Goal: Complete application form: Complete application form

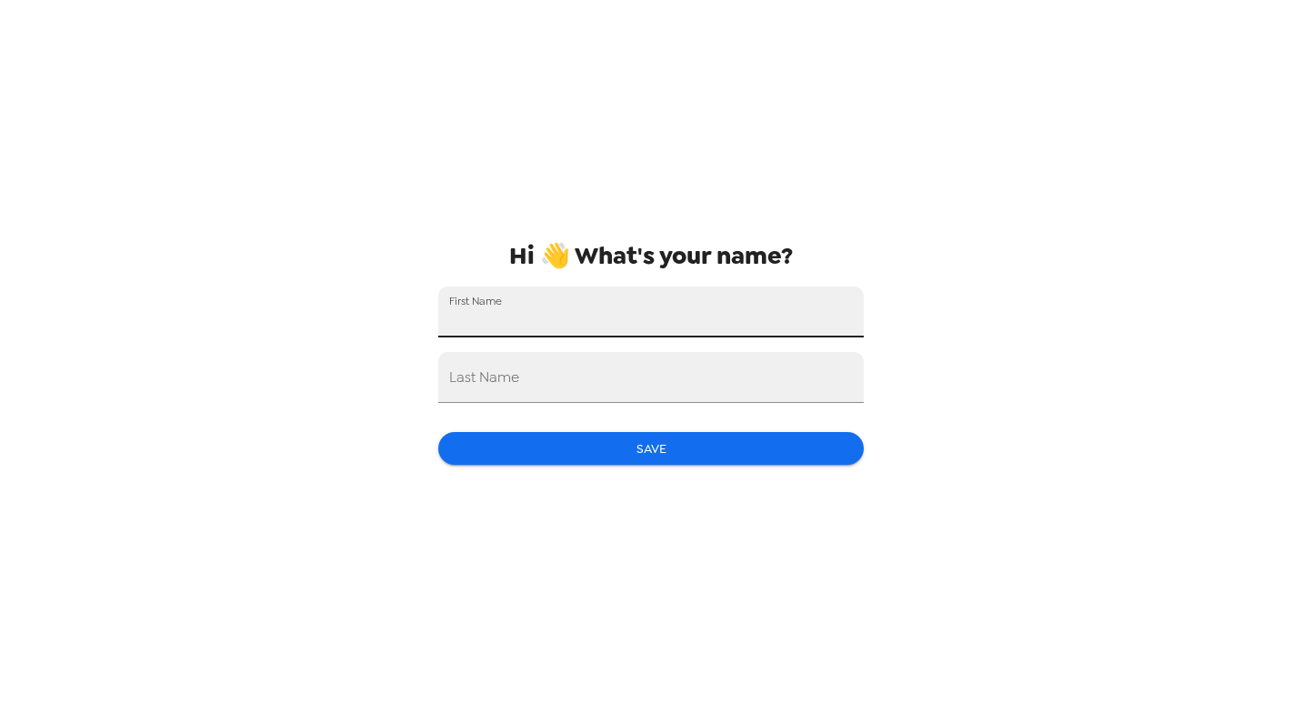
click at [552, 322] on input "First Name" at bounding box center [651, 312] width 426 height 51
type input "[PERSON_NAME]"
click at [602, 367] on input "Last Name" at bounding box center [651, 377] width 426 height 51
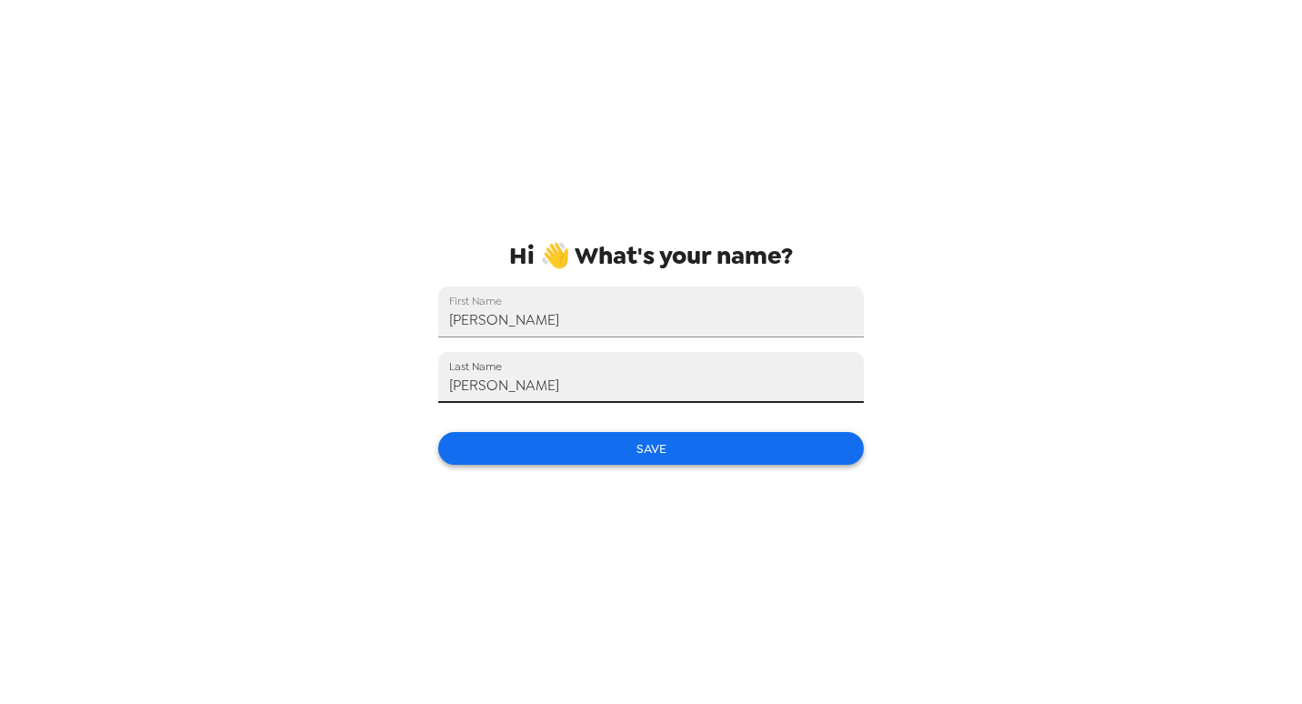
type input "[PERSON_NAME]"
click at [669, 451] on button "Save" at bounding box center [651, 449] width 426 height 34
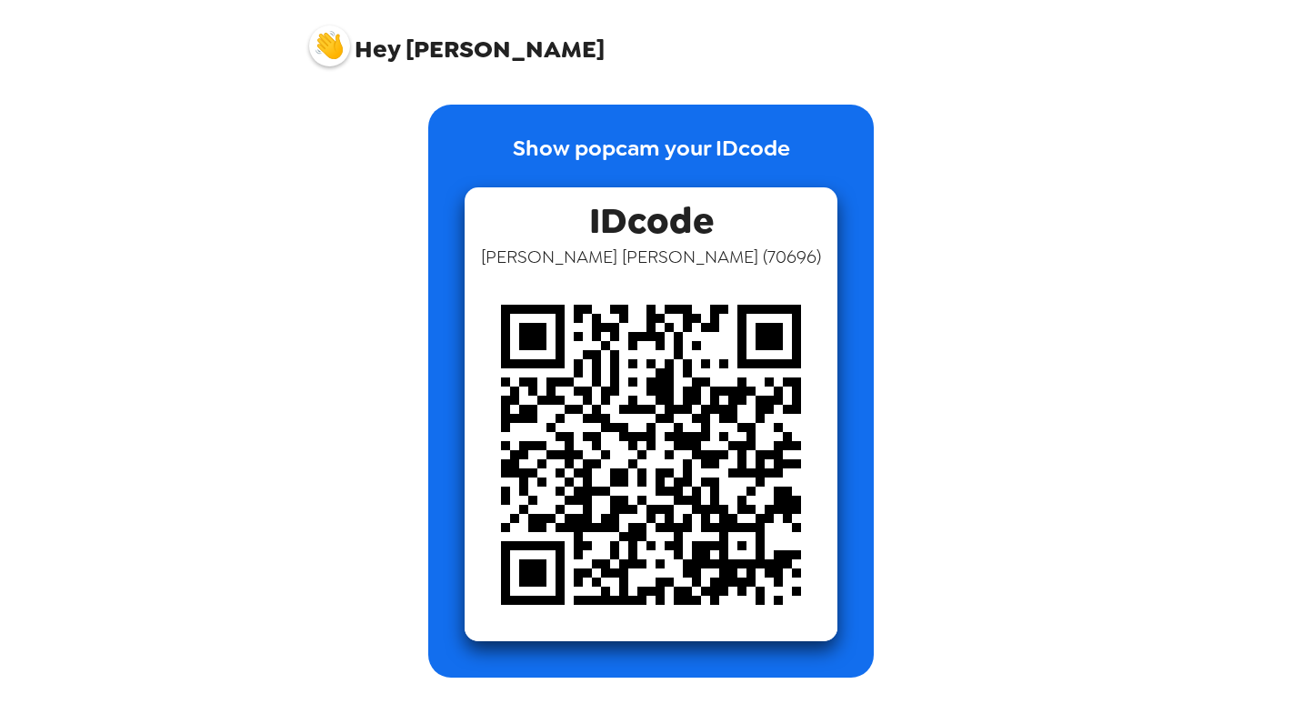
click at [317, 41] on img at bounding box center [329, 45] width 41 height 41
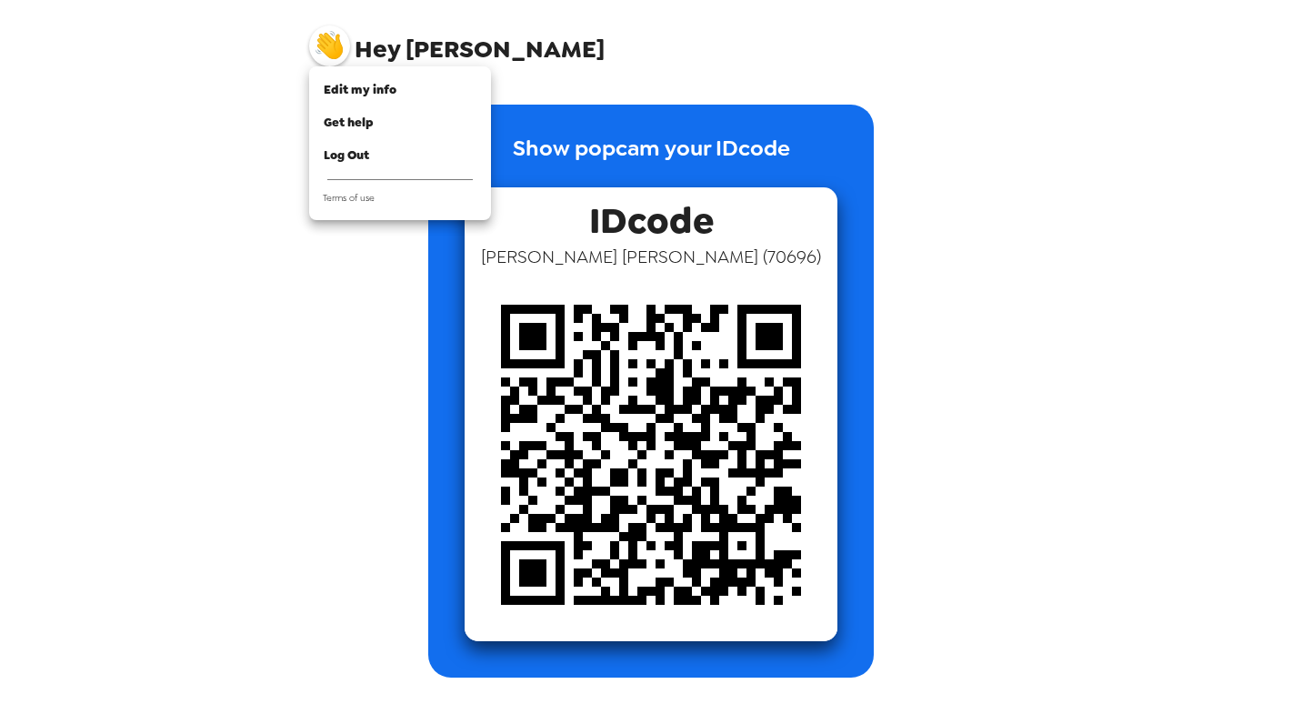
click at [990, 166] on div at bounding box center [651, 352] width 1302 height 704
